Goal: Task Accomplishment & Management: Manage account settings

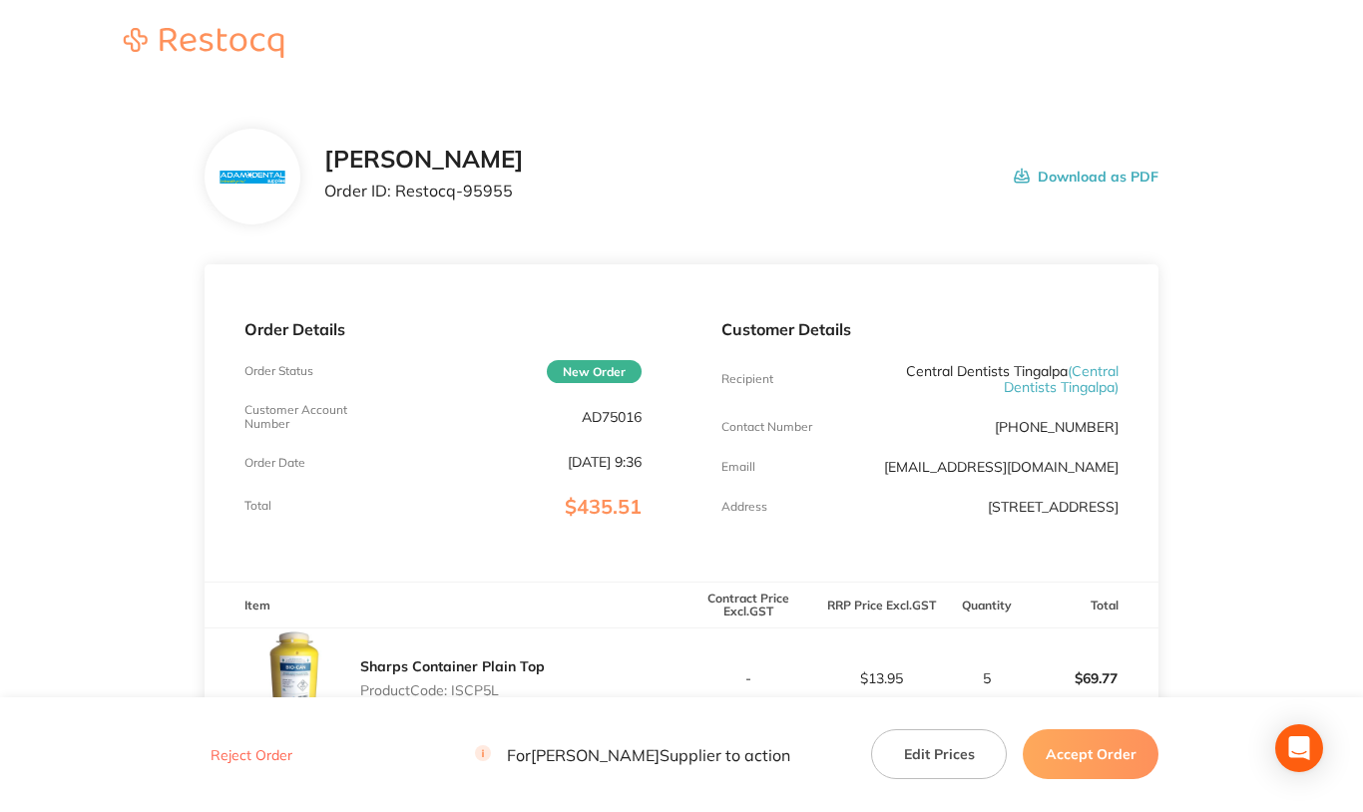
click at [594, 414] on p "AD75016" at bounding box center [612, 417] width 60 height 16
copy p "AD75016"
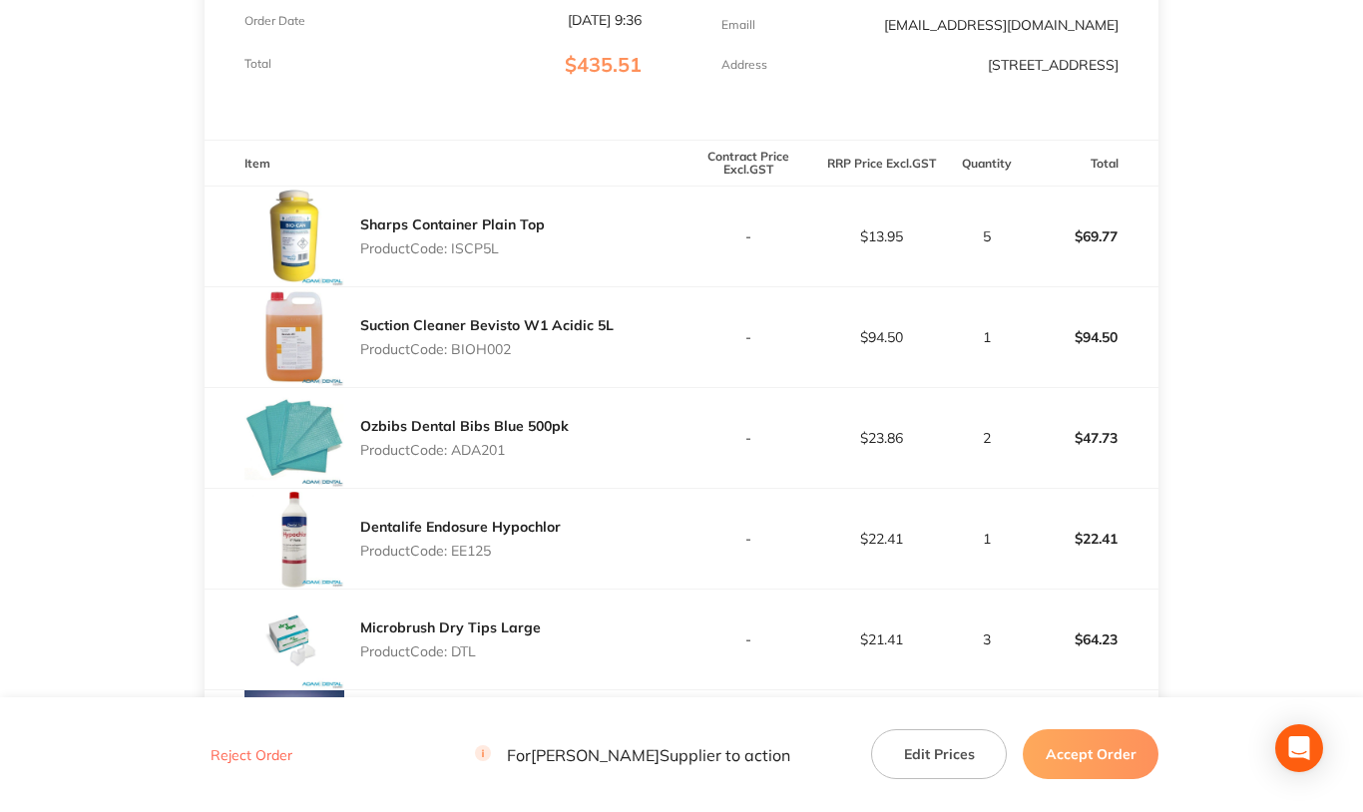
scroll to position [499, 0]
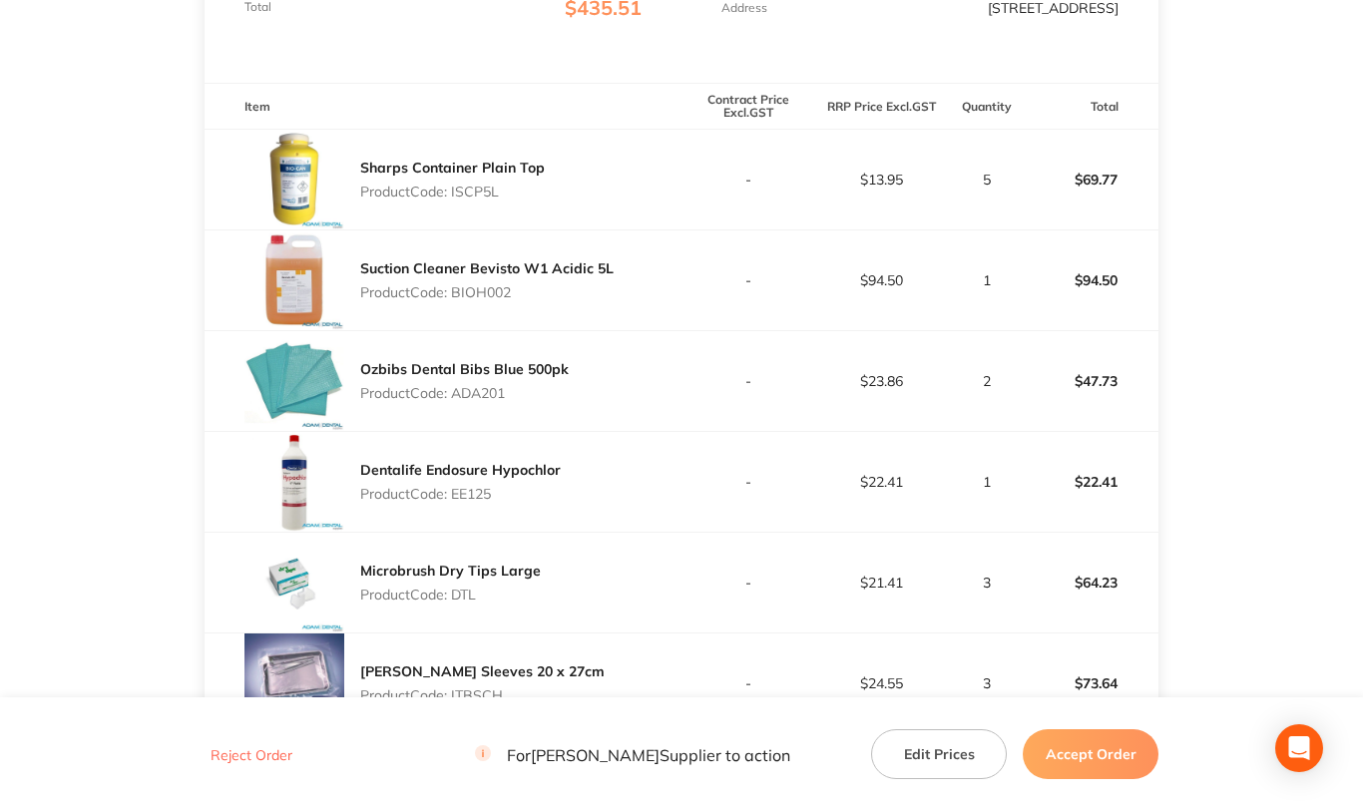
click at [475, 200] on p "Product Code: ISCP5L" at bounding box center [452, 192] width 185 height 16
copy p "ISCP5L"
click at [464, 300] on p "Product Code: BIOH002" at bounding box center [486, 292] width 253 height 16
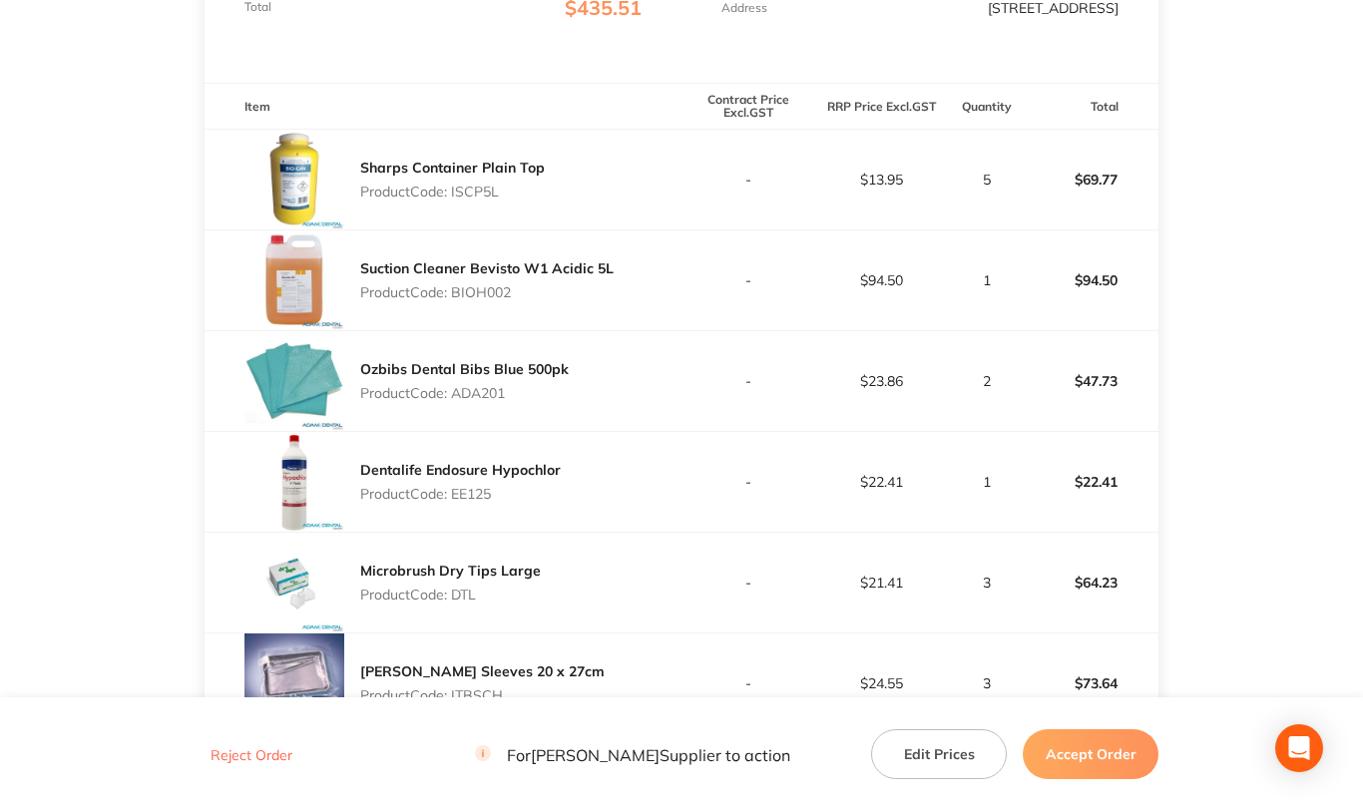
copy p "BIOH002"
click at [491, 401] on p "Product Code: ADA201" at bounding box center [464, 393] width 209 height 16
copy p "ADA201"
click at [464, 502] on p "Product Code: EE125" at bounding box center [460, 494] width 201 height 16
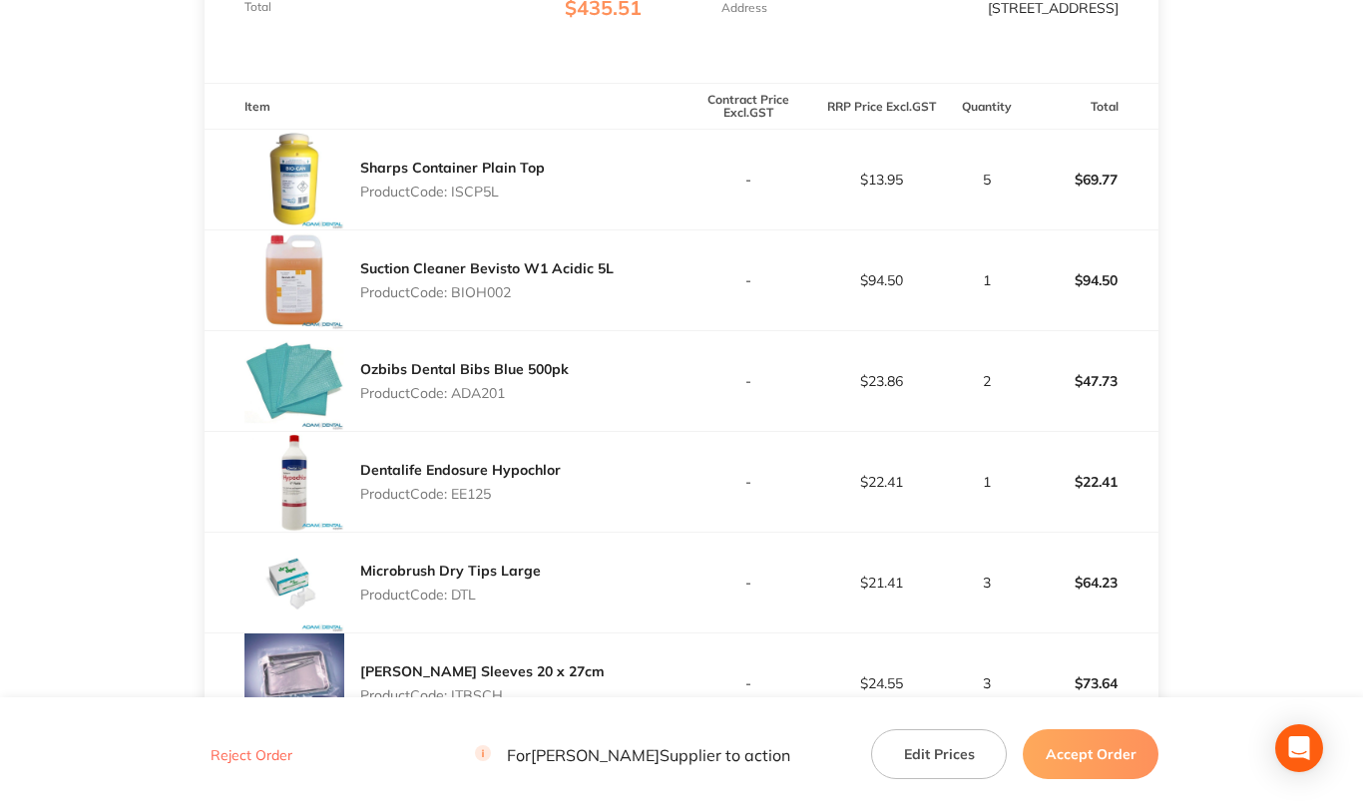
click at [464, 502] on p "Product Code: EE125" at bounding box center [460, 494] width 201 height 16
copy p "EE125"
click at [464, 603] on p "Product Code: DTL" at bounding box center [450, 595] width 181 height 16
copy p "DTL"
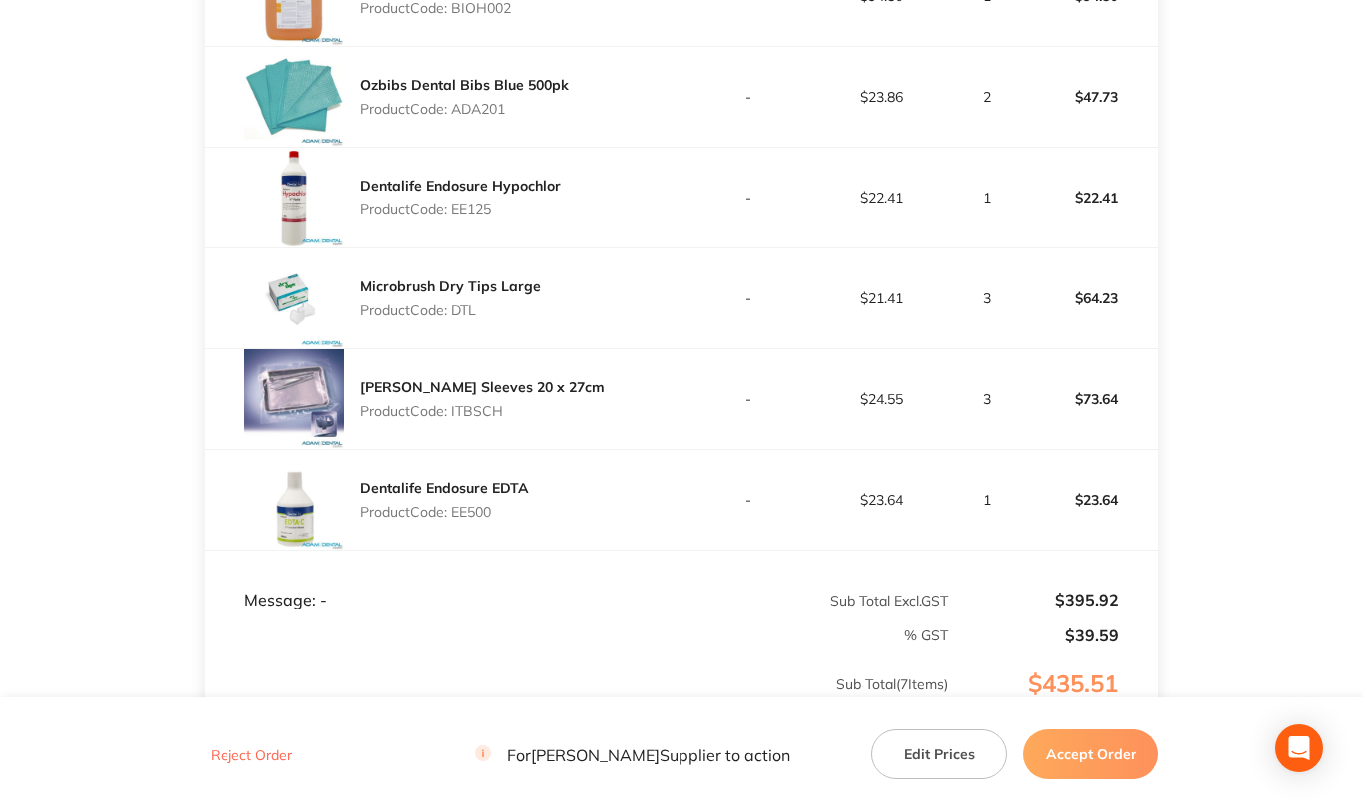
scroll to position [798, 0]
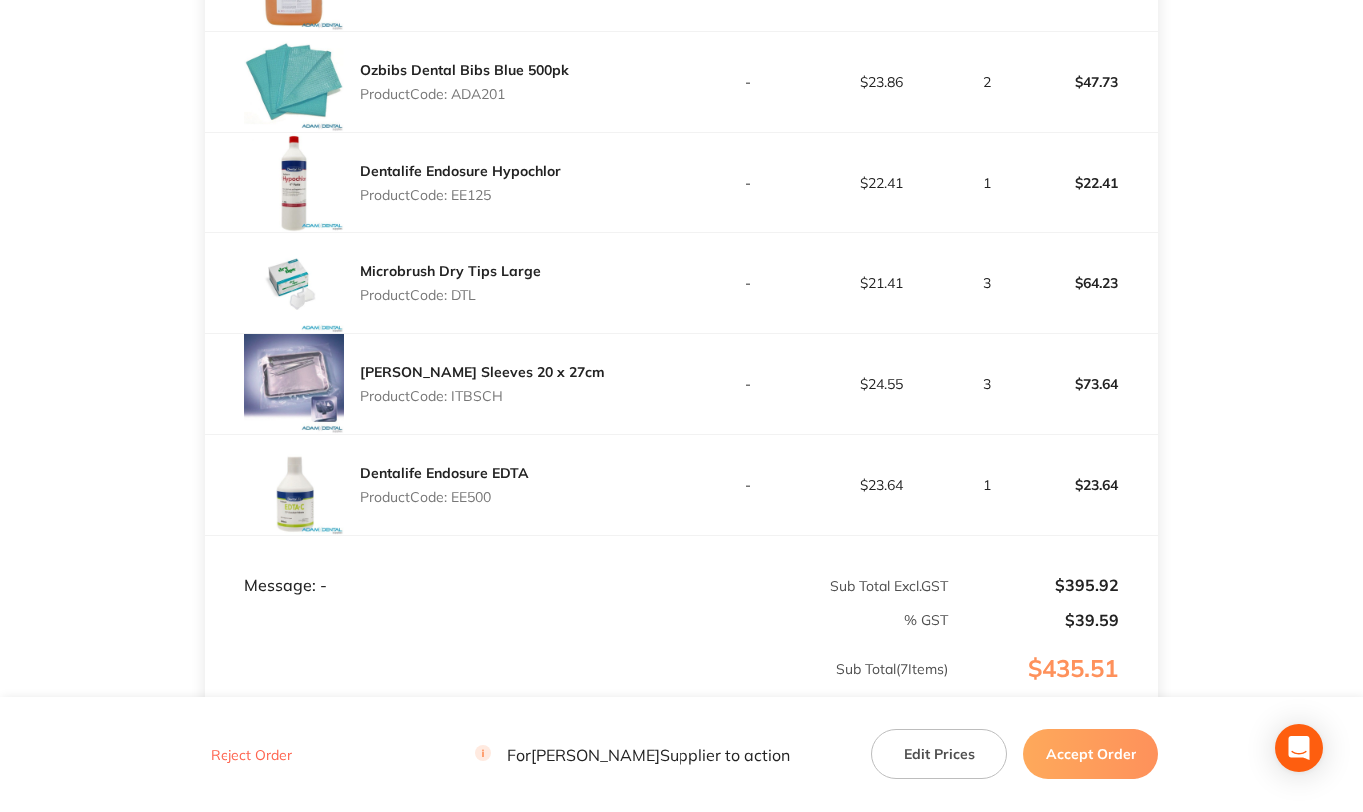
click at [473, 404] on p "Product Code: ITBSCH" at bounding box center [482, 396] width 244 height 16
copy p "ITBSCH"
click at [469, 505] on p "Product Code: EE500" at bounding box center [444, 497] width 169 height 16
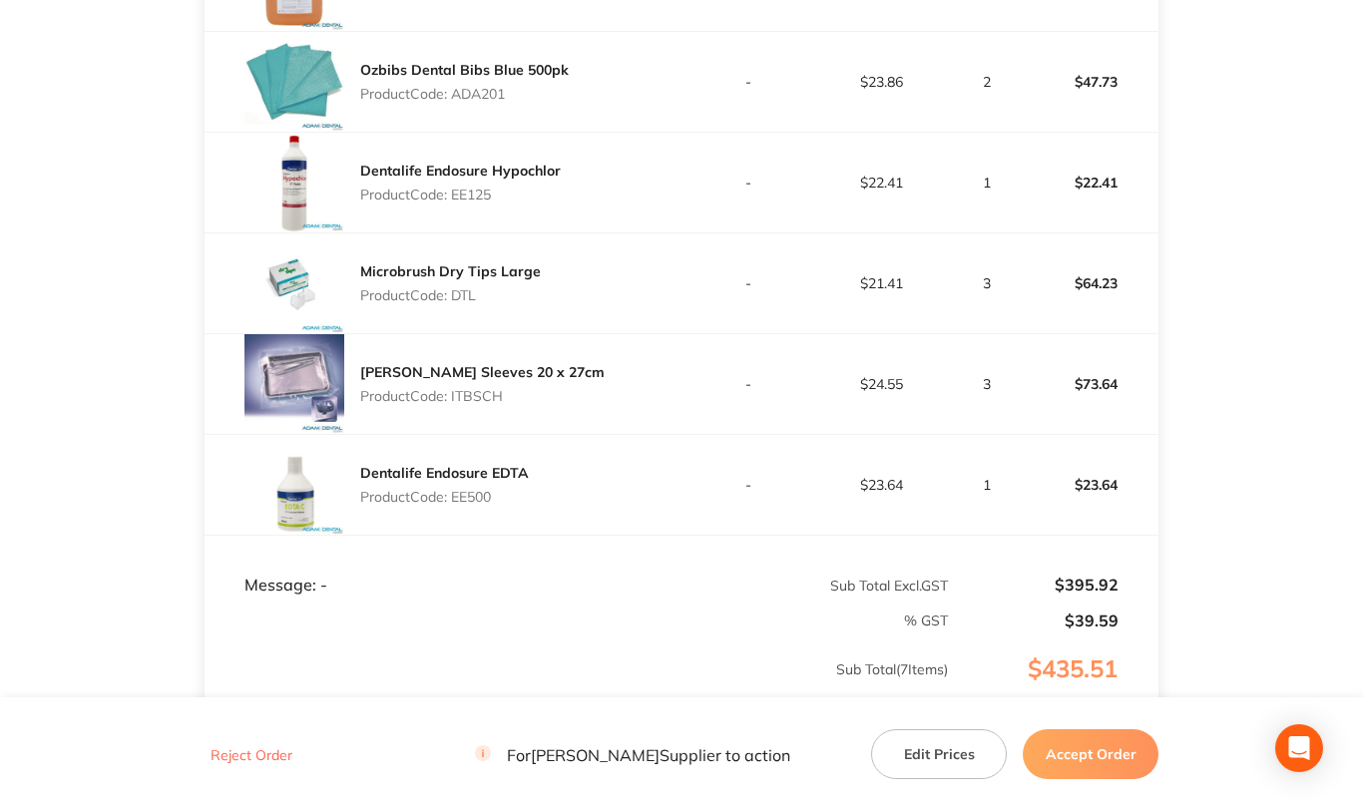
copy p "EE500"
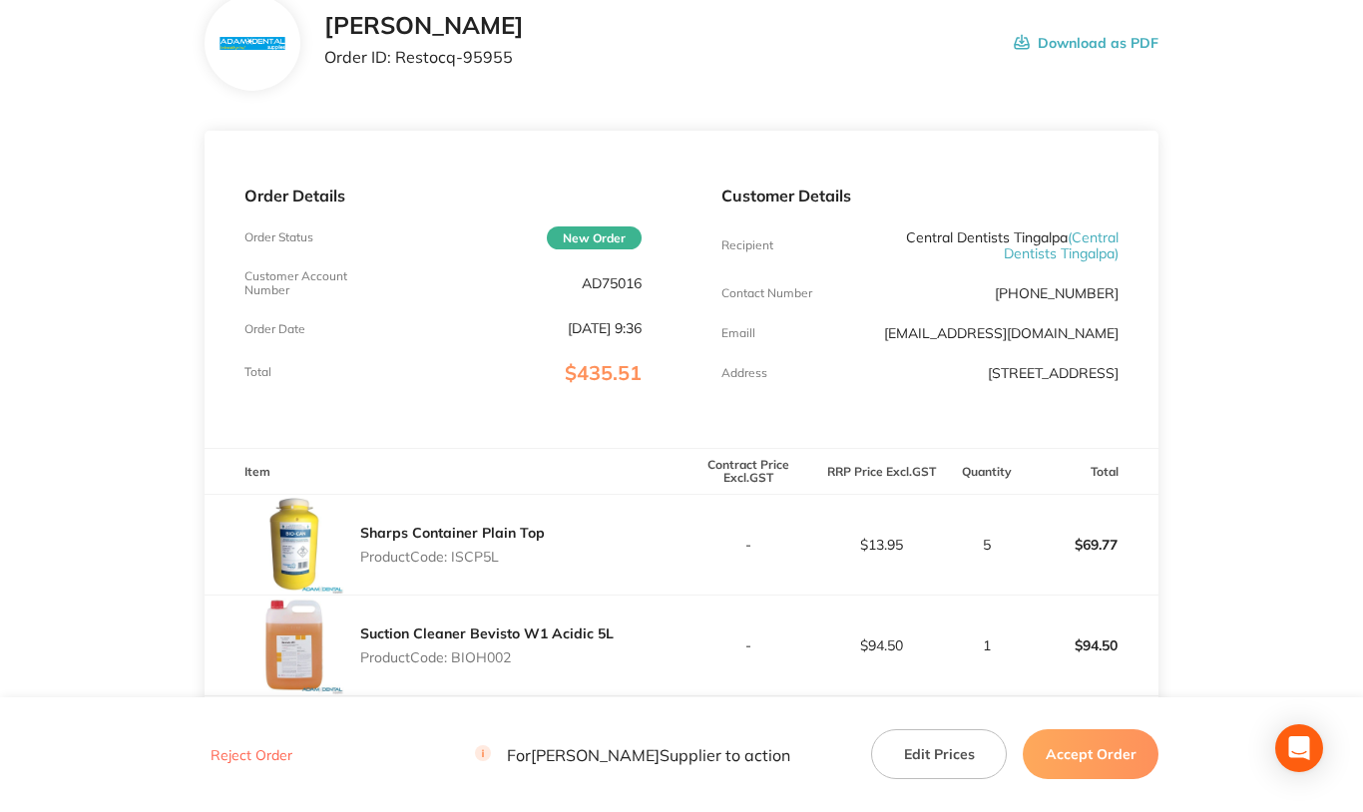
scroll to position [0, 0]
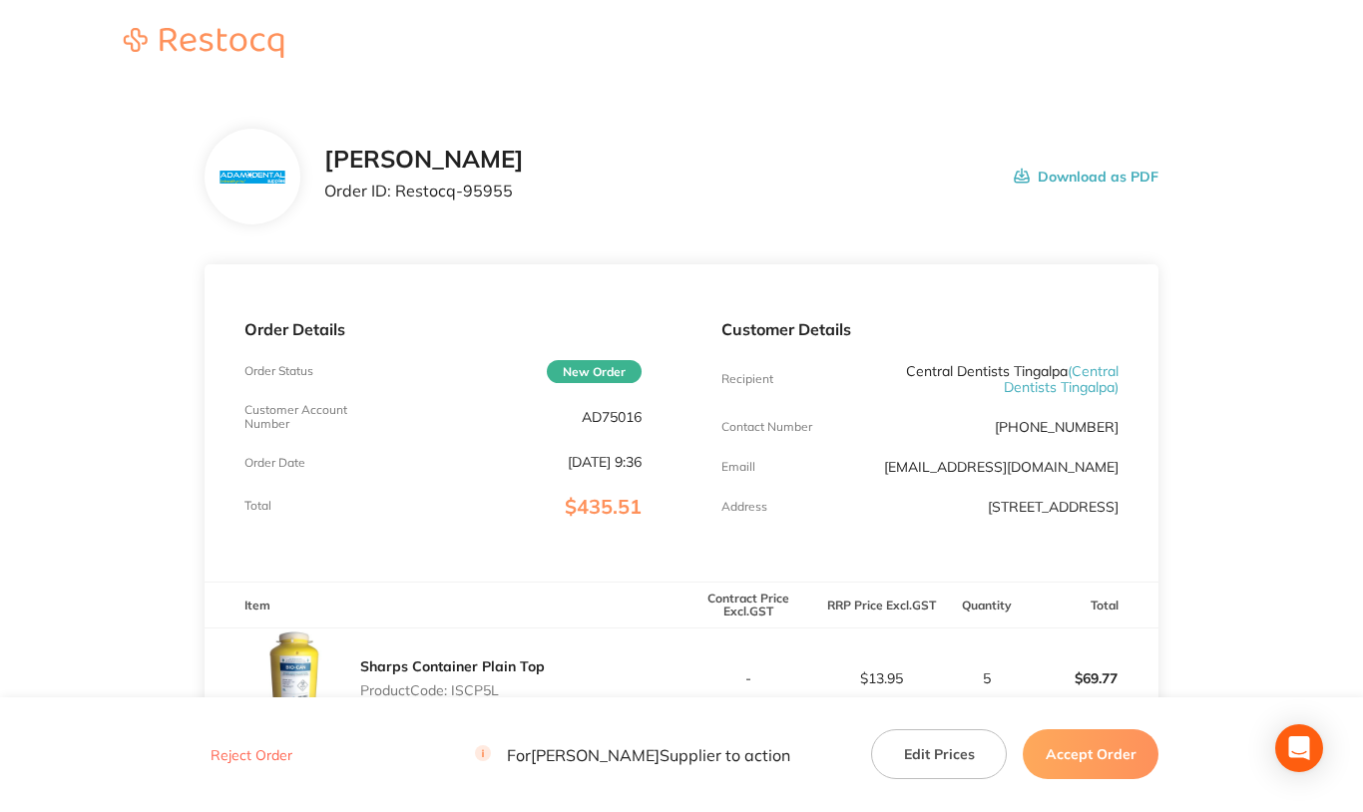
click at [625, 409] on p "AD75016" at bounding box center [612, 417] width 60 height 16
copy p "AD75016"
drag, startPoint x: 398, startPoint y: 189, endPoint x: 536, endPoint y: 189, distance: 137.7
click at [536, 189] on div "[PERSON_NAME] Order ID: Restocq- 95955 Download as PDF" at bounding box center [741, 177] width 834 height 62
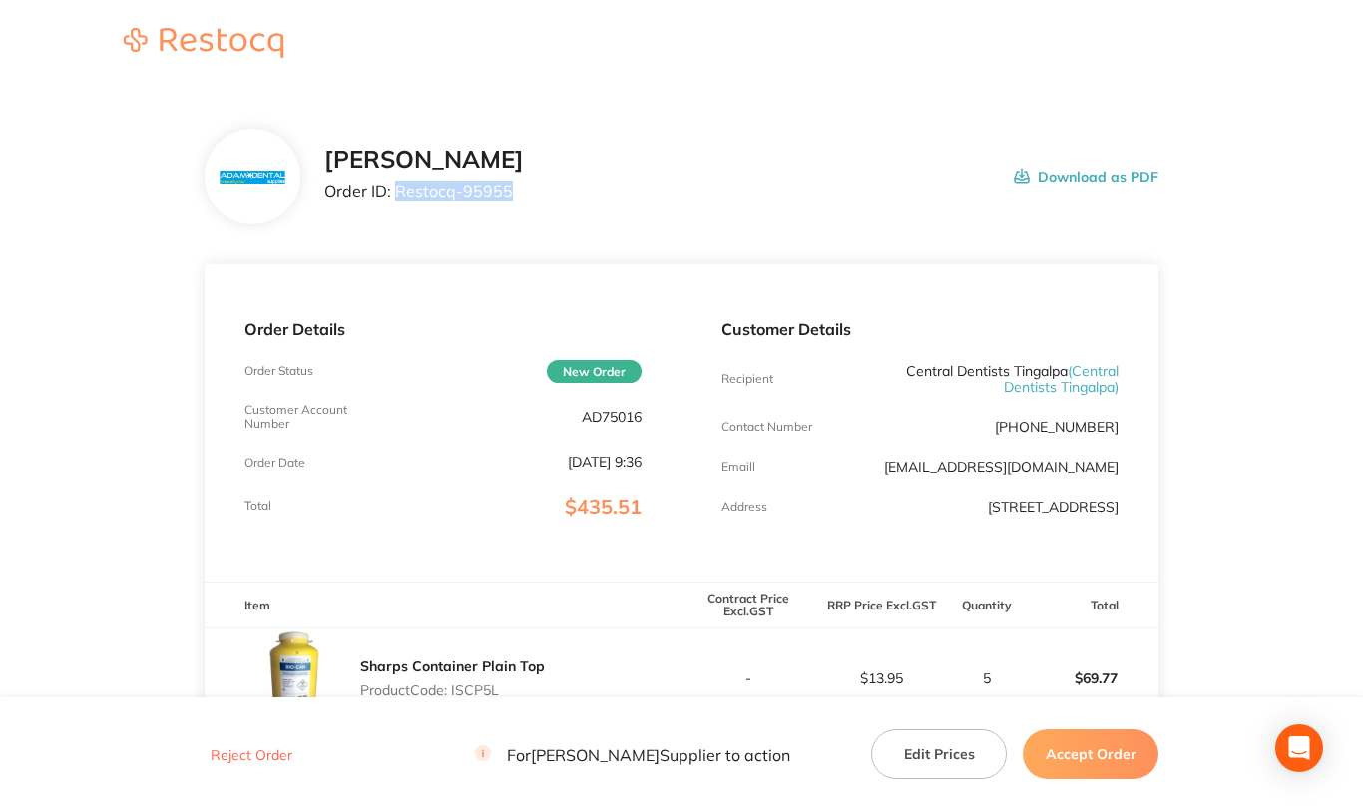
copy p "Restocq- 95955"
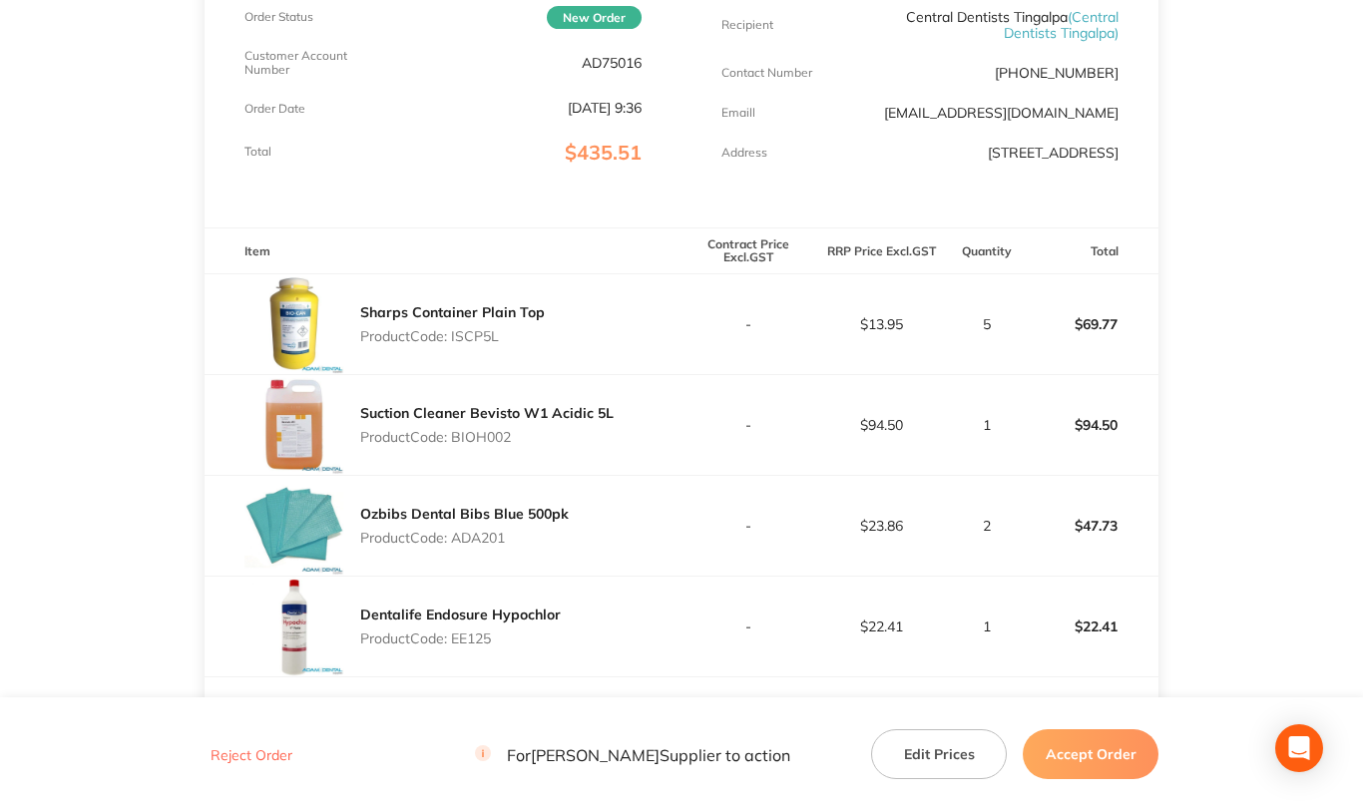
scroll to position [399, 0]
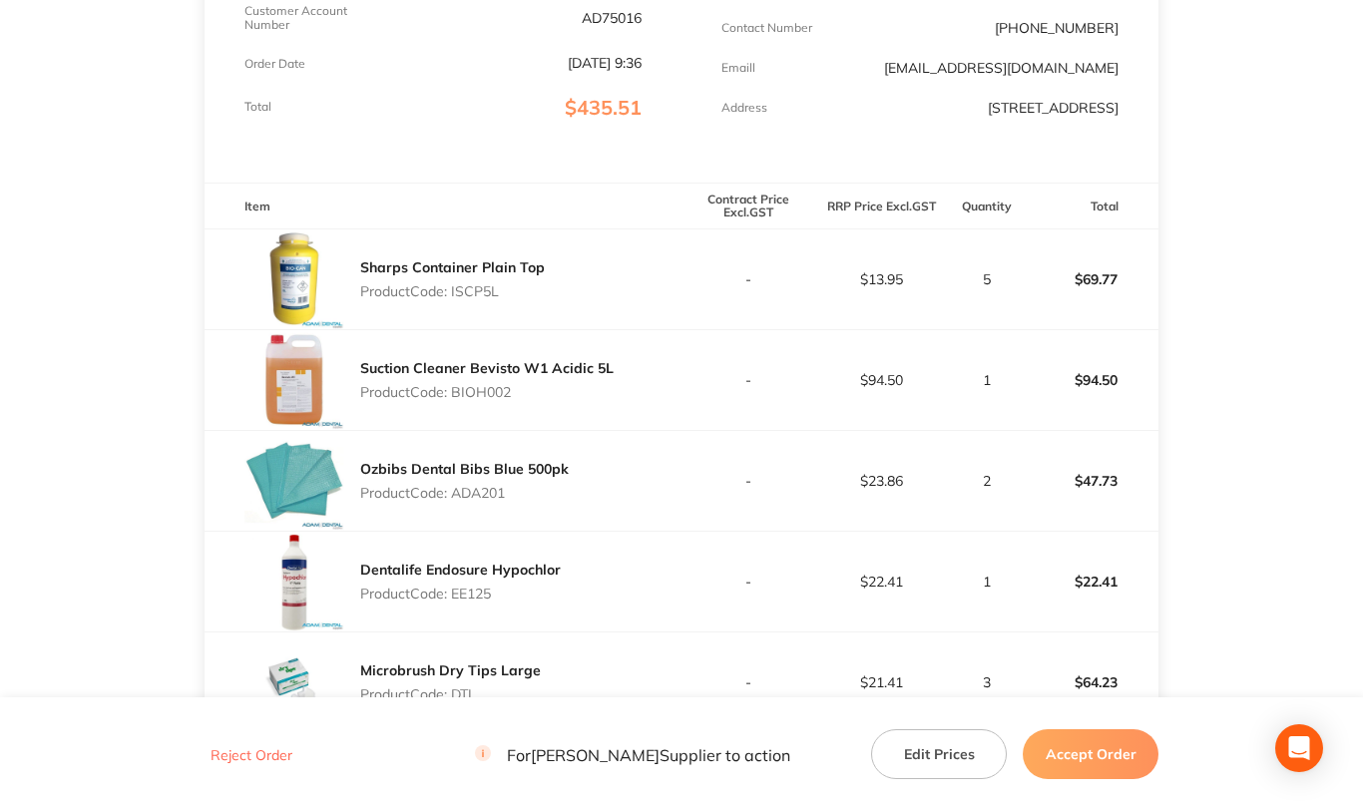
click at [467, 299] on p "Product Code: ISCP5L" at bounding box center [452, 291] width 185 height 16
click at [477, 400] on p "Product Code: BIOH002" at bounding box center [486, 392] width 253 height 16
click at [472, 500] on p "Product Code: ADA201" at bounding box center [464, 493] width 209 height 16
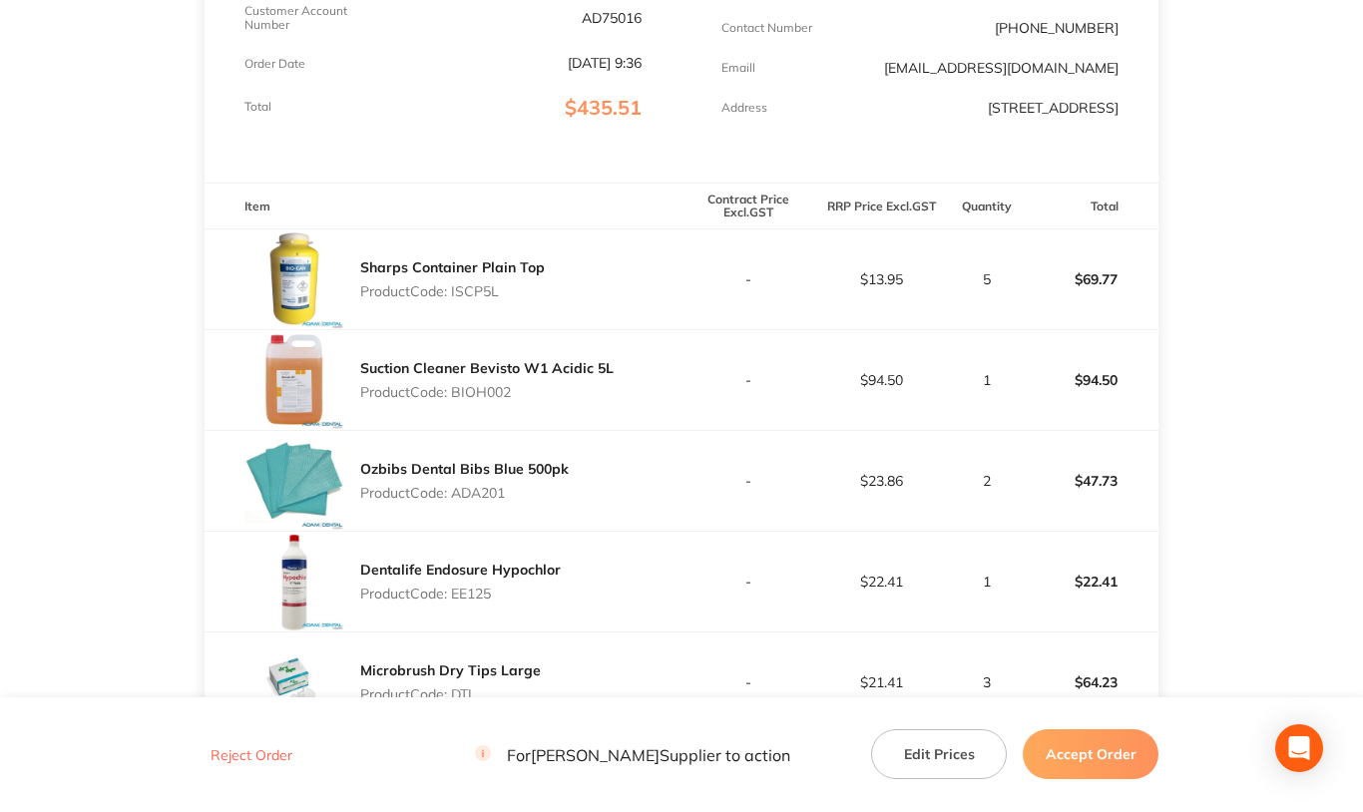
click at [472, 500] on p "Product Code: ADA201" at bounding box center [464, 493] width 209 height 16
click at [463, 602] on p "Product Code: EE125" at bounding box center [460, 594] width 201 height 16
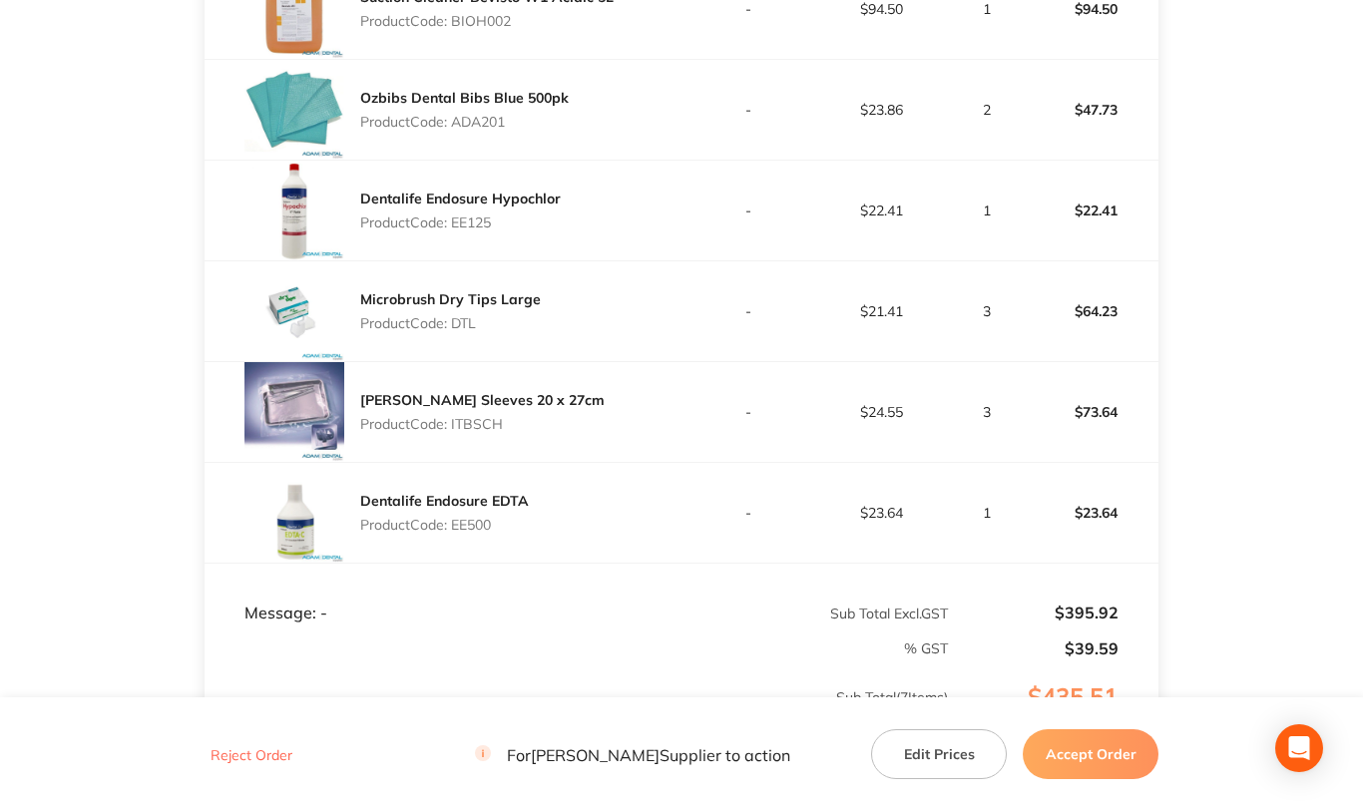
scroll to position [798, 0]
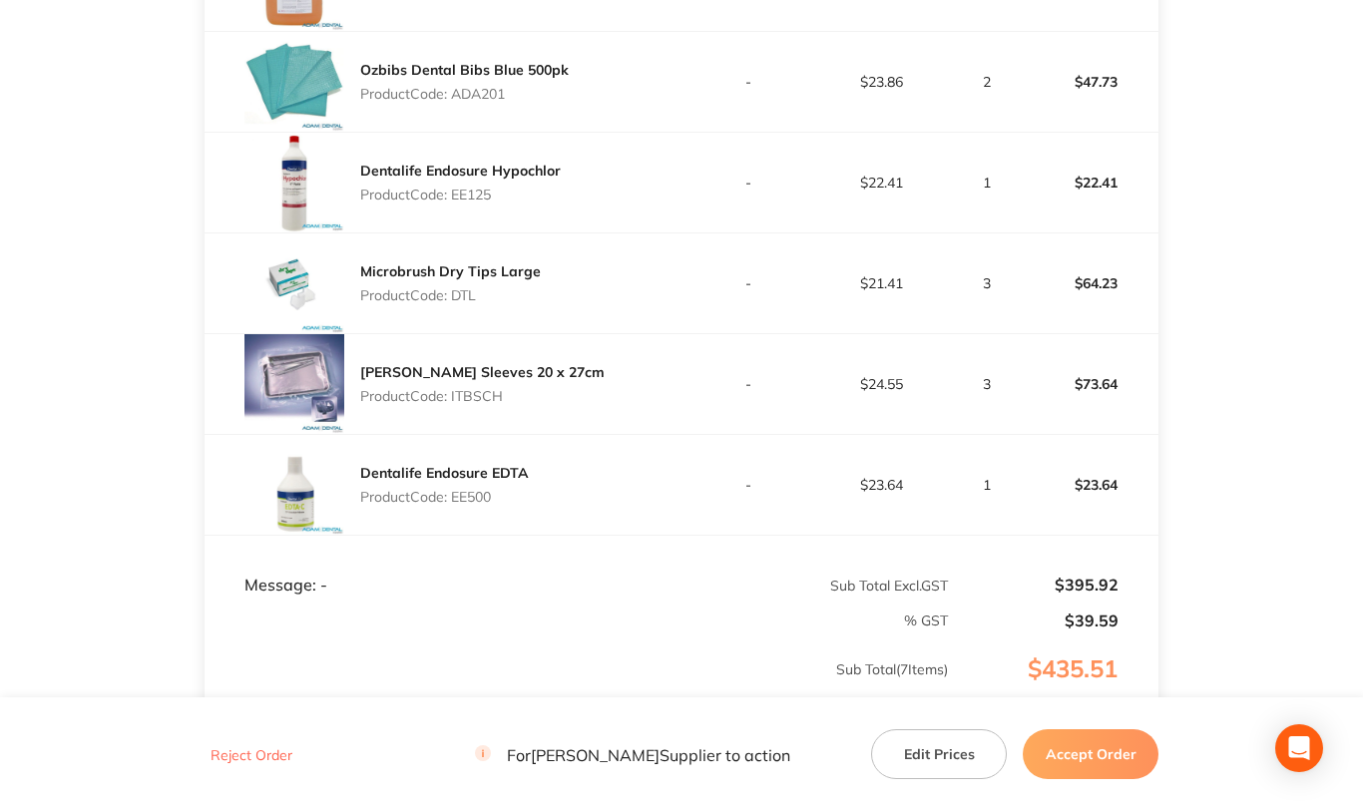
click at [467, 303] on p "Product Code: DTL" at bounding box center [450, 295] width 181 height 16
click at [474, 404] on p "Product Code: ITBSCH" at bounding box center [482, 396] width 244 height 16
click at [467, 505] on p "Product Code: EE500" at bounding box center [444, 497] width 169 height 16
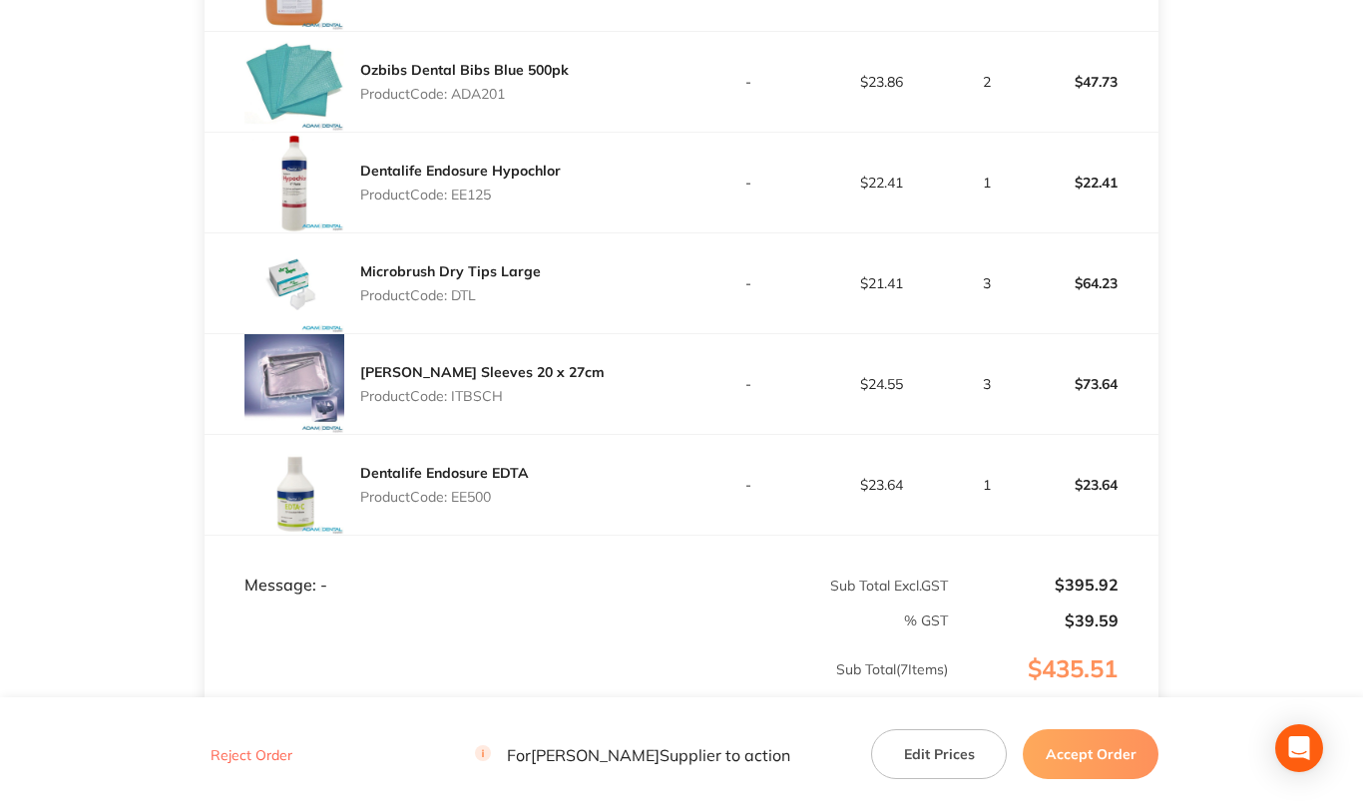
click at [467, 505] on p "Product Code: EE500" at bounding box center [444, 497] width 169 height 16
click at [1086, 744] on button "Accept Order" at bounding box center [1091, 754] width 136 height 50
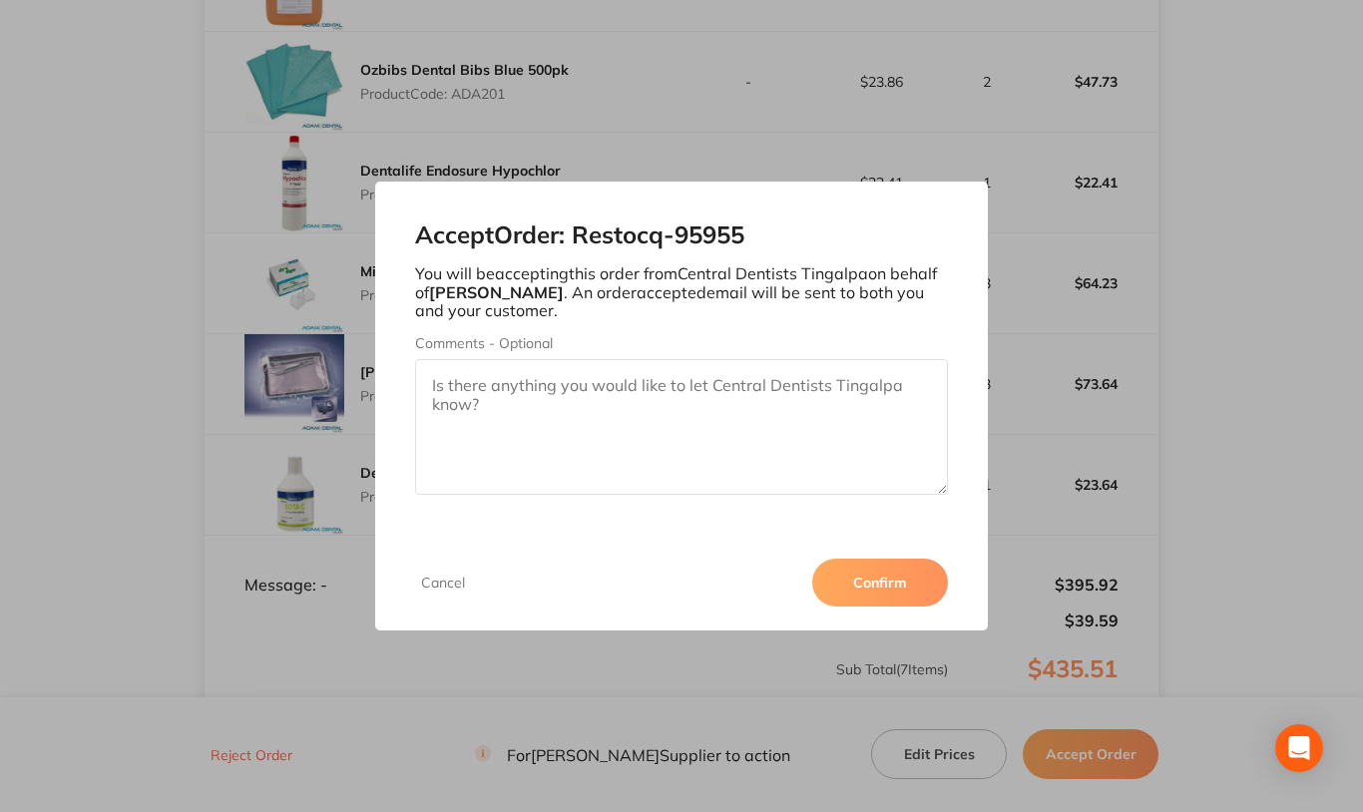
click at [885, 574] on button "Confirm" at bounding box center [880, 583] width 136 height 48
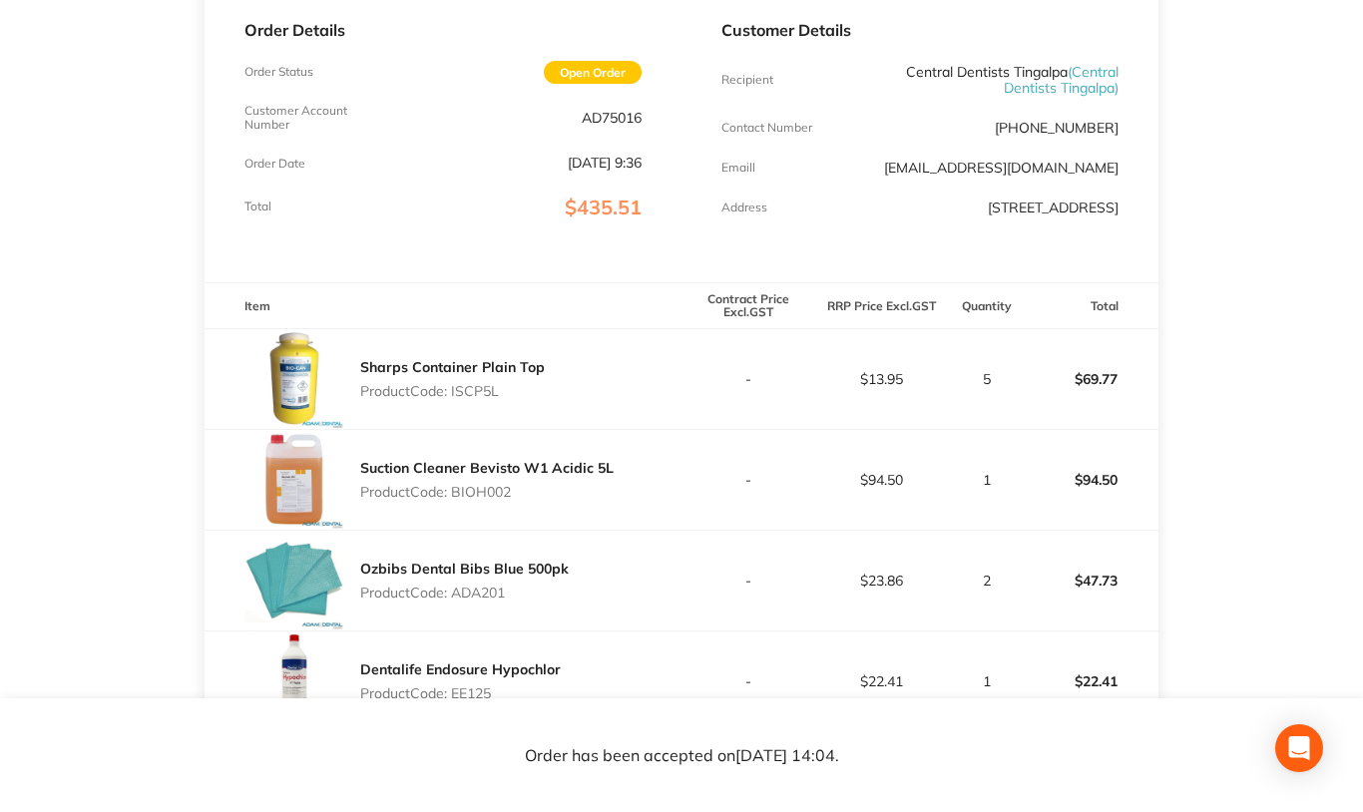
scroll to position [0, 0]
